Goal: Transaction & Acquisition: Obtain resource

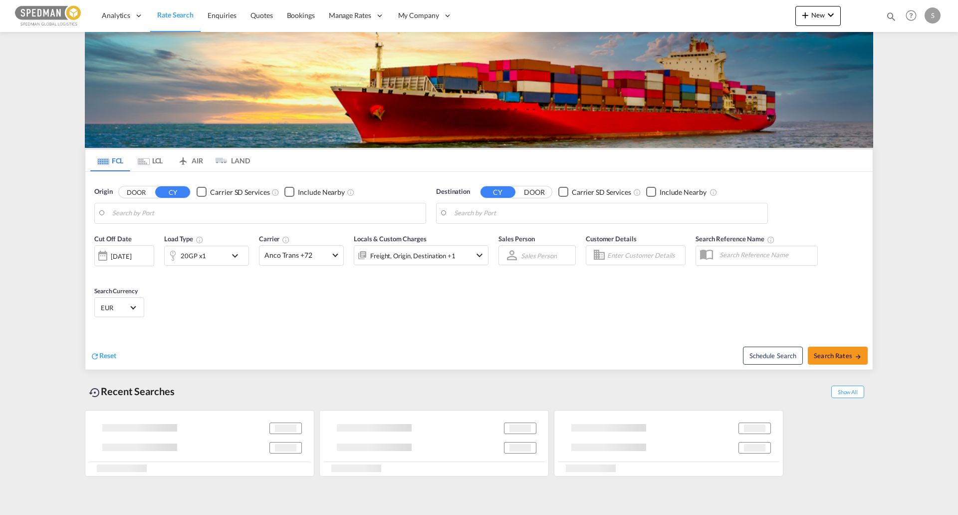
click at [141, 218] on body "Analytics Reports Dashboard Rate Search Enquiries Quotes Bookings" at bounding box center [479, 257] width 958 height 515
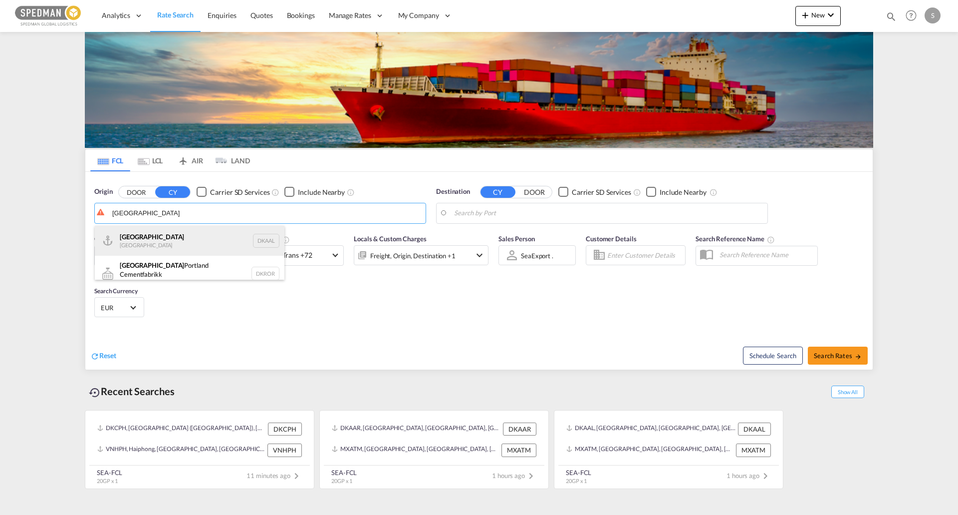
click at [161, 239] on div "Aalborg Denmark DKAAL" at bounding box center [190, 241] width 190 height 30
type input "[GEOGRAPHIC_DATA], DKAAL"
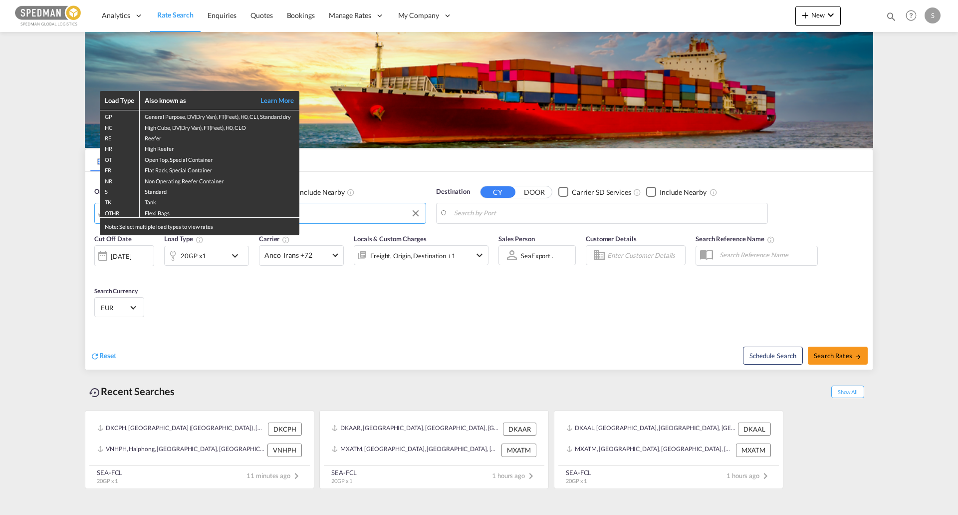
click at [511, 211] on div "Load Type Also known as Learn More GP General Purpose, DV(Dry Van), FT(Feet), H…" at bounding box center [479, 257] width 958 height 515
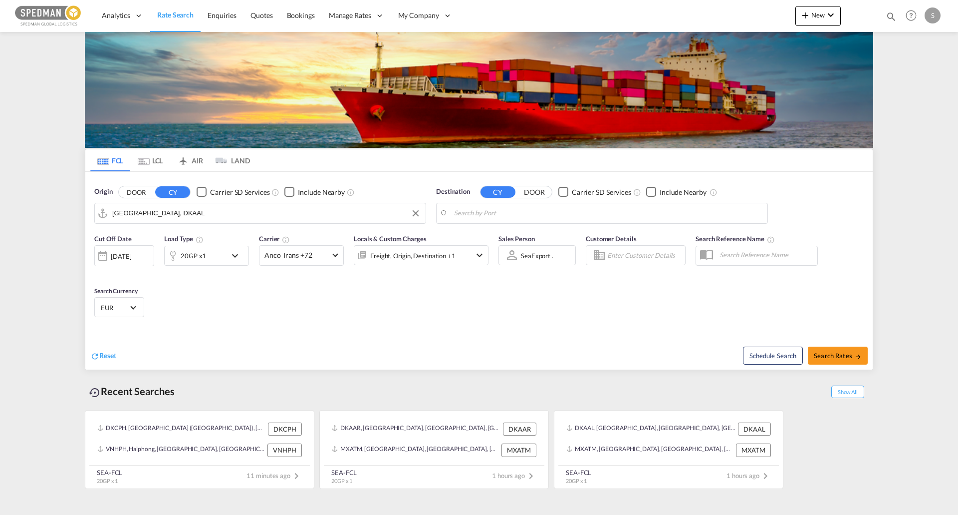
click at [487, 213] on body "Analytics Reports Dashboard Rate Search Enquiries Quotes Bookings" at bounding box center [479, 257] width 958 height 515
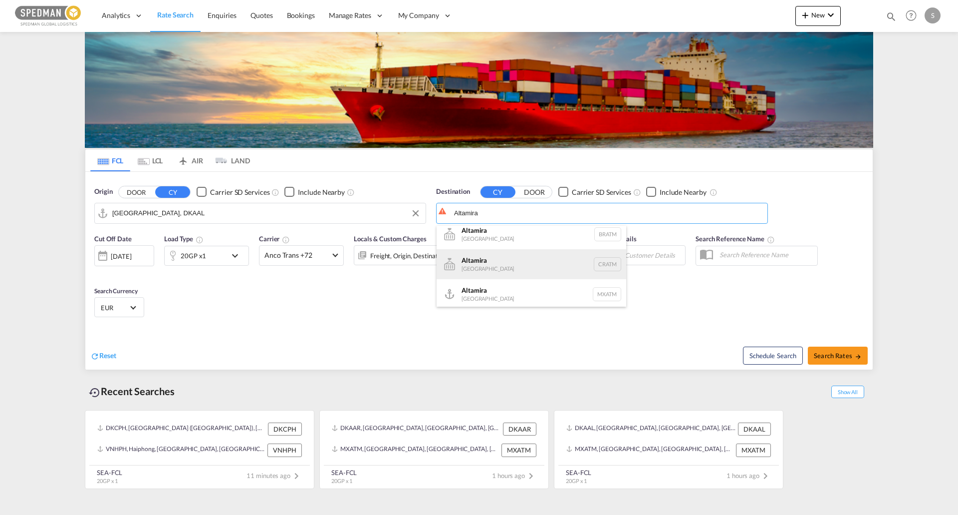
scroll to position [9, 0]
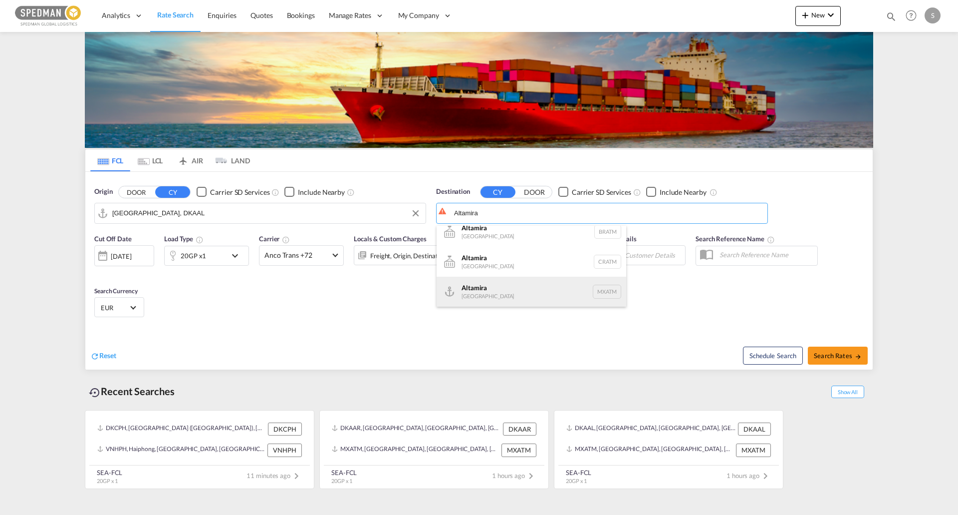
click at [478, 291] on div "Altamira [GEOGRAPHIC_DATA] MXATM" at bounding box center [532, 292] width 190 height 30
type input "Altamira, MXATM"
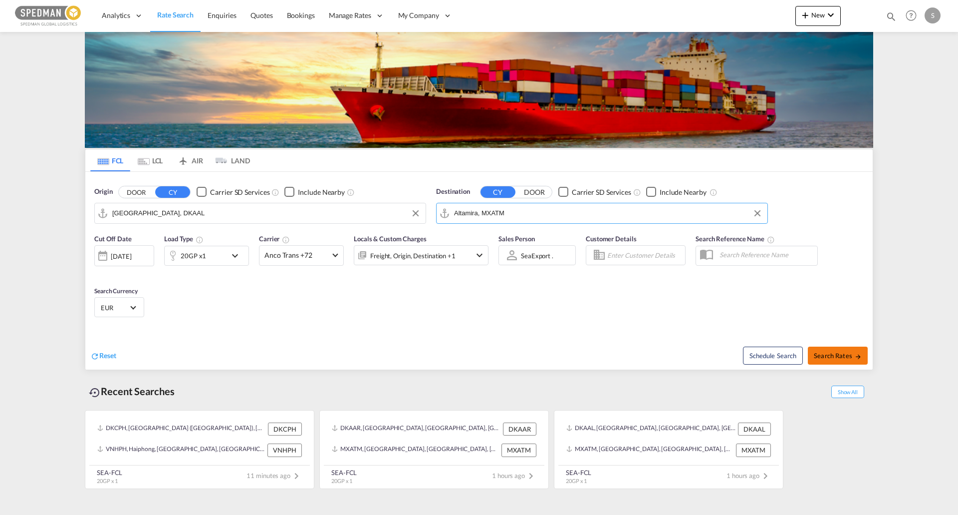
click at [835, 361] on button "Search Rates" at bounding box center [838, 355] width 60 height 18
type input "DKAAL to MXATM / [DATE]"
